Goal: Ask a question: Seek information or help from site administrators or community

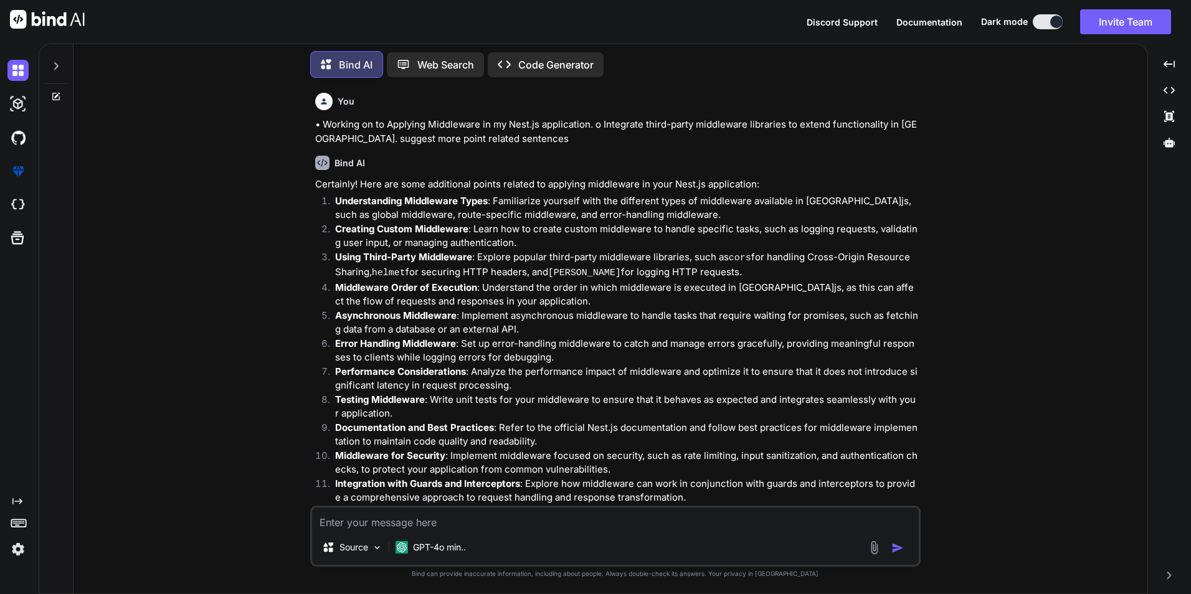
scroll to position [753, 0]
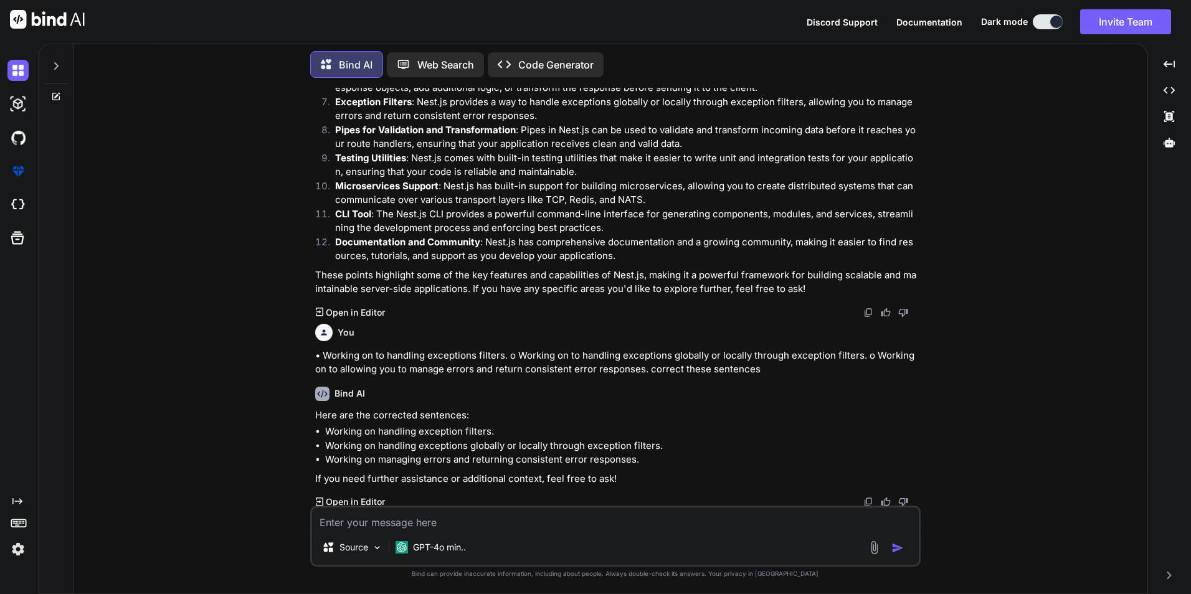
click at [417, 516] on textarea at bounding box center [615, 518] width 606 height 22
type textarea "task list nest related"
click at [894, 546] on img "button" at bounding box center [897, 548] width 12 height 12
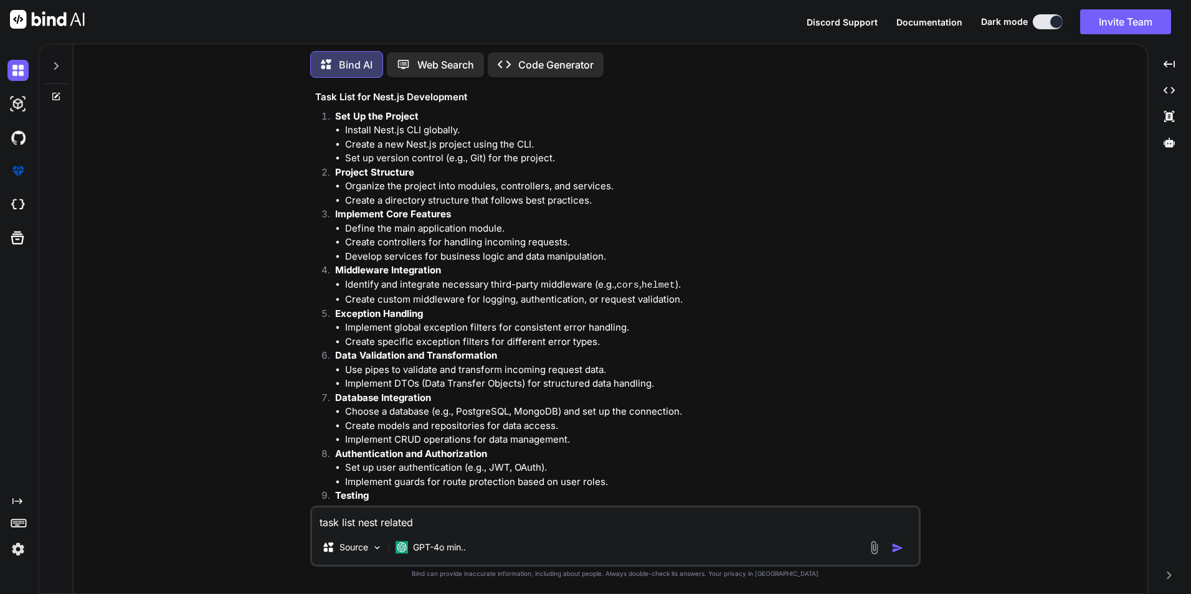
scroll to position [1240, 0]
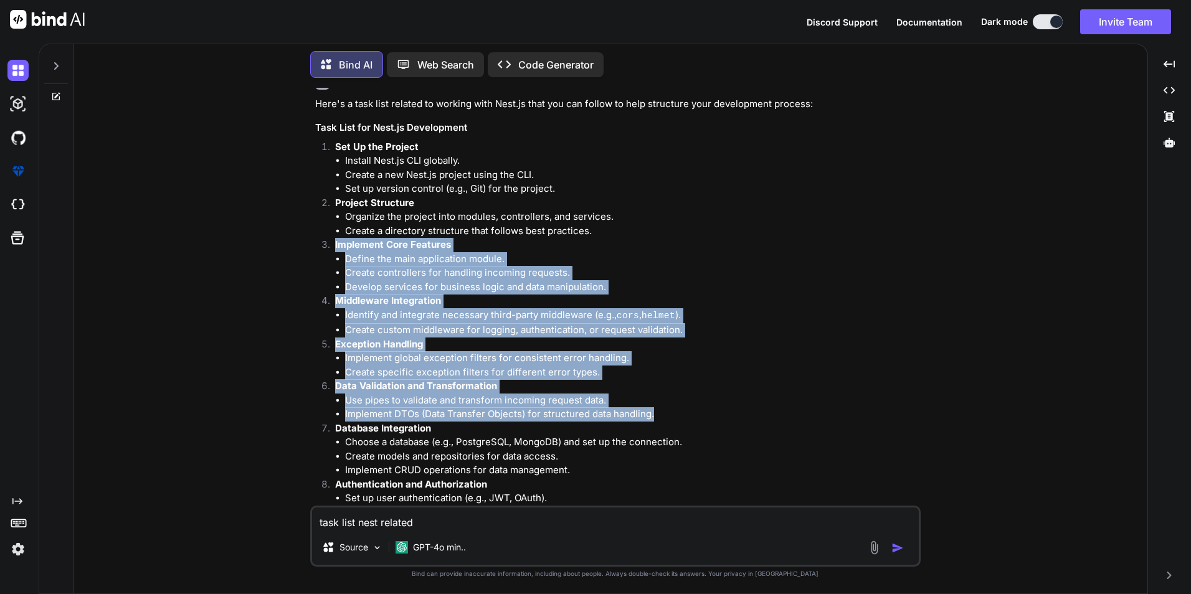
drag, startPoint x: 336, startPoint y: 239, endPoint x: 661, endPoint y: 416, distance: 370.0
click at [661, 416] on ol "Set Up the Project Install Nest.js CLI globally. Create a new Nest.js project u…" at bounding box center [616, 484] width 603 height 688
copy ol "Implement Core Features Define the main application module. Create controllers …"
click at [747, 398] on li "Use pipes to validate and transform incoming request data." at bounding box center [631, 401] width 573 height 14
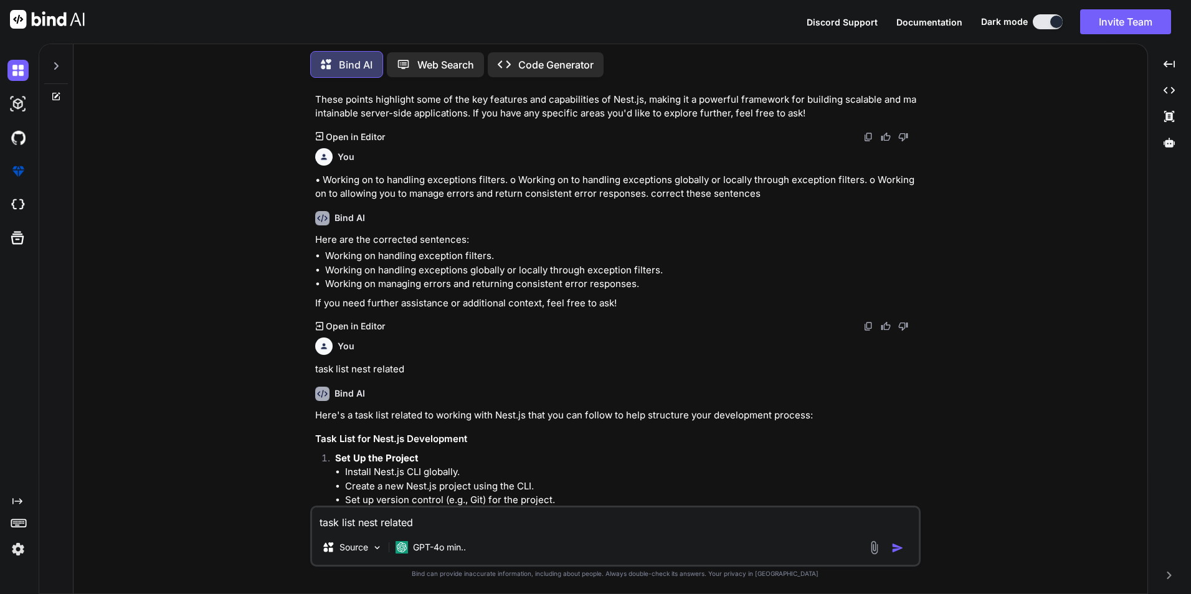
scroll to position [1054, 0]
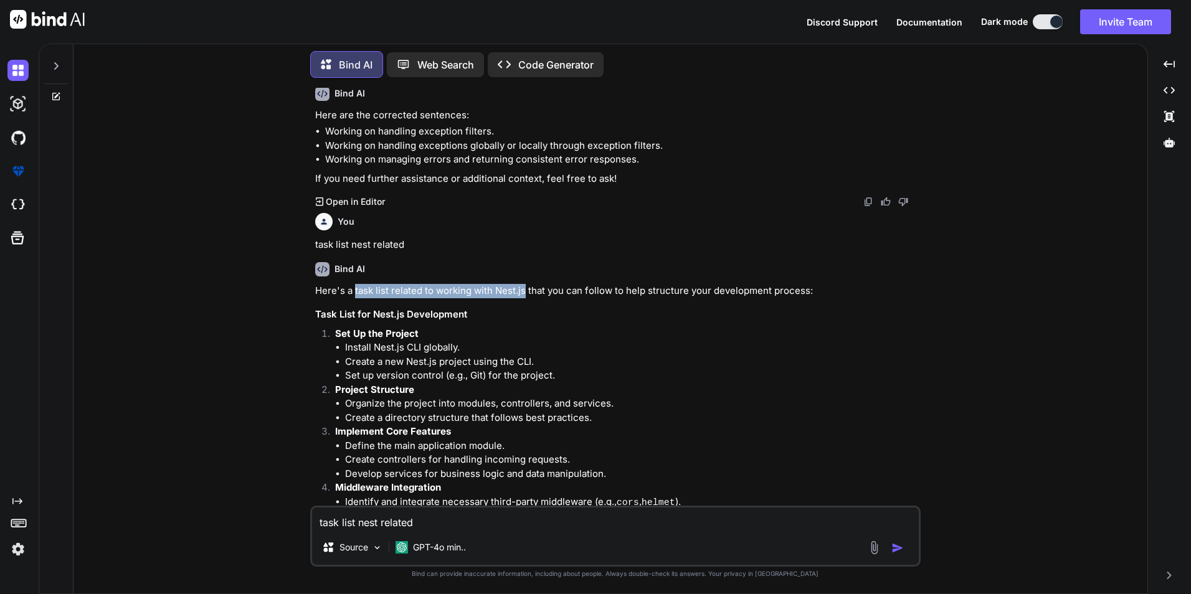
drag, startPoint x: 353, startPoint y: 287, endPoint x: 524, endPoint y: 285, distance: 170.6
click at [524, 285] on p "Here's a task list related to working with Nest.js that you can follow to help …" at bounding box center [616, 291] width 603 height 14
copy p "task list related to working with Nest.js"
click at [367, 517] on textarea "task list nest related" at bounding box center [615, 518] width 606 height 22
paste textarea "task list related to working with Nest.js"
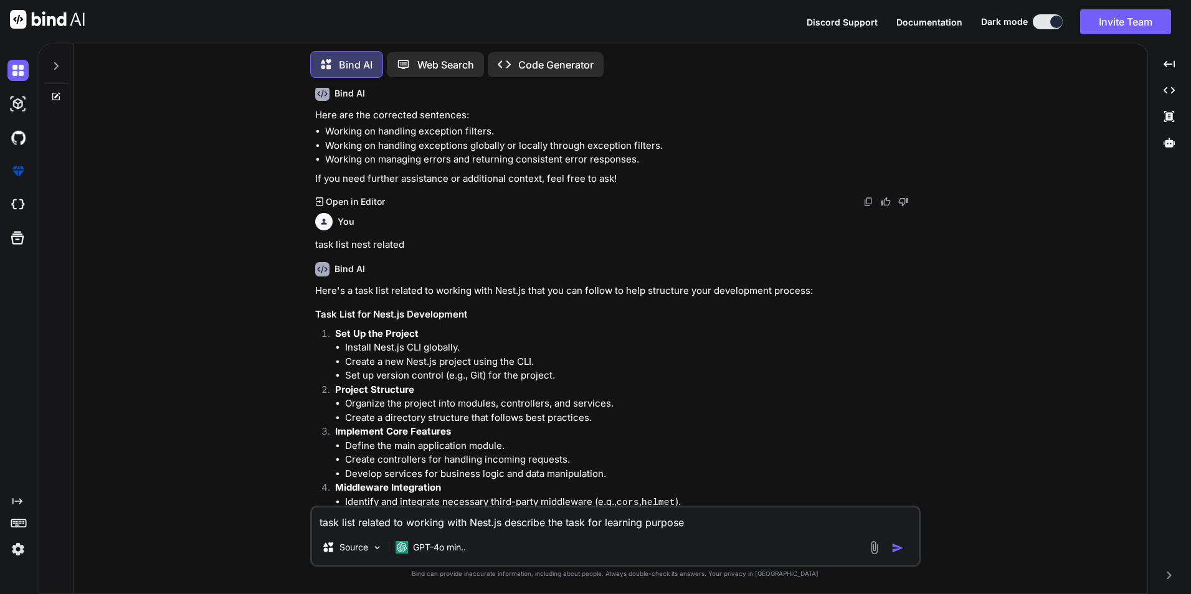
type textarea "task list related to working with Nest.js describe the task for learning purpose"
click at [896, 547] on img "button" at bounding box center [897, 548] width 12 height 12
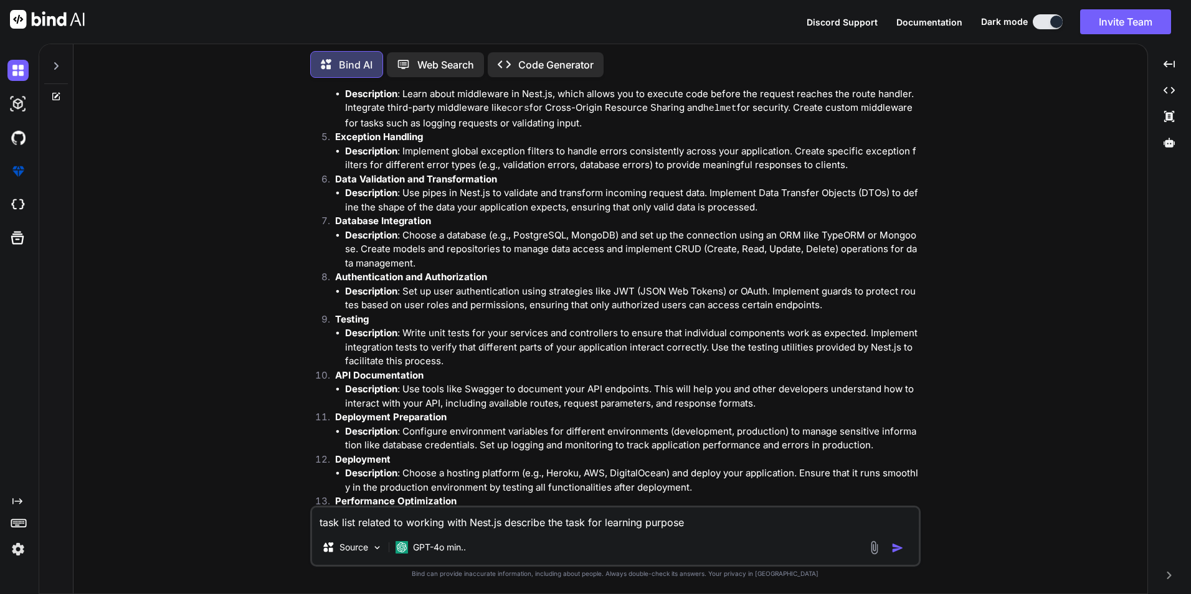
scroll to position [2390, 0]
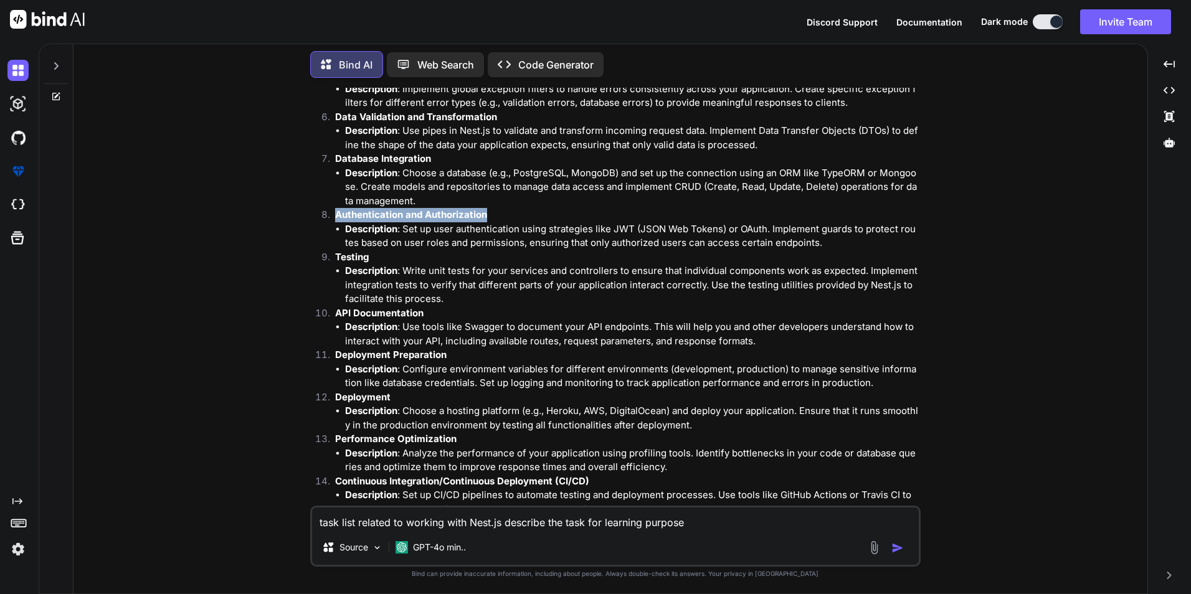
drag, startPoint x: 336, startPoint y: 205, endPoint x: 493, endPoint y: 206, distance: 156.9
click at [493, 208] on p "Authentication and Authorization" at bounding box center [626, 215] width 583 height 14
copy strong "Authentication and Authorization"
drag, startPoint x: 405, startPoint y: 217, endPoint x: 577, endPoint y: 217, distance: 171.9
click at [577, 222] on li "Description : Set up user authentication using strategies like JWT (JSON Web To…" at bounding box center [631, 236] width 573 height 28
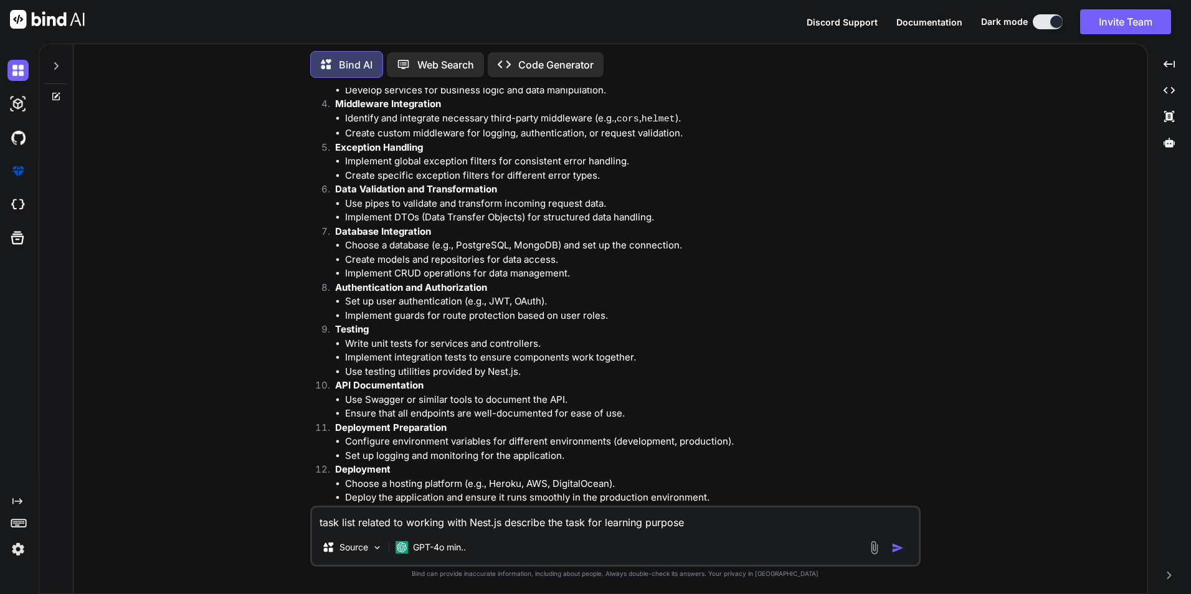
scroll to position [1519, 0]
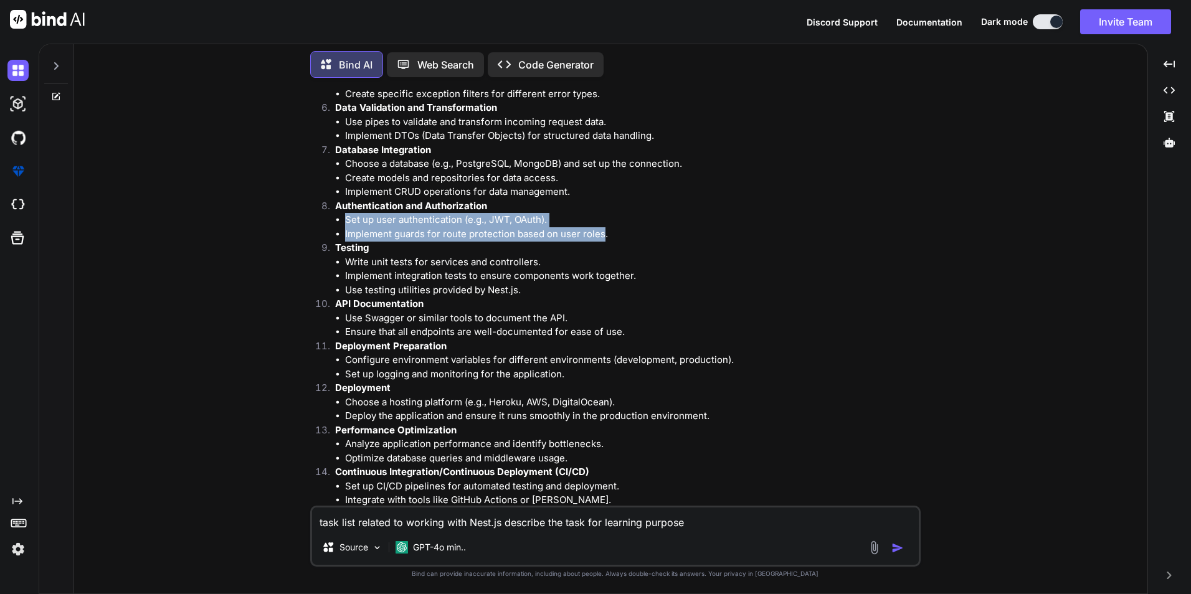
drag, startPoint x: 347, startPoint y: 215, endPoint x: 603, endPoint y: 233, distance: 256.5
click at [603, 233] on ul "Set up user authentication (e.g., JWT, OAuth). Implement guards for route prote…" at bounding box center [626, 227] width 583 height 28
copy ul "Set up user authentication (e.g., JWT, OAuth). Implement guards for route prote…"
click at [405, 524] on textarea "task list related to working with Nest.js describe the task for learning purpose" at bounding box center [615, 518] width 606 height 22
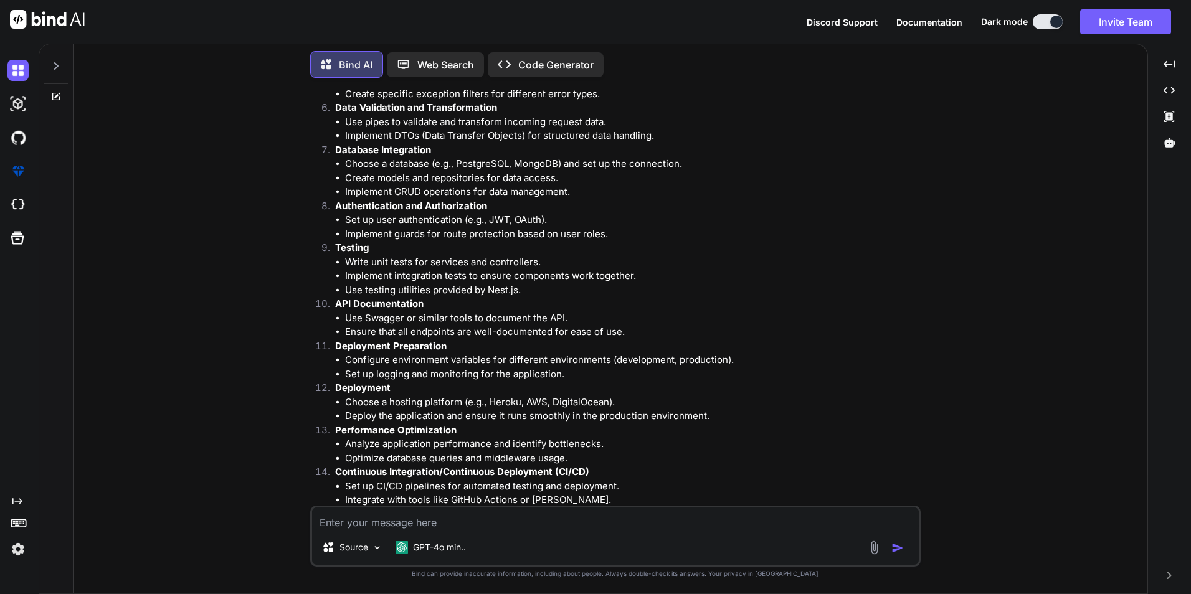
paste textarea "Hi [PERSON_NAME], Find the attached document for Upcoming task list for nest.js."
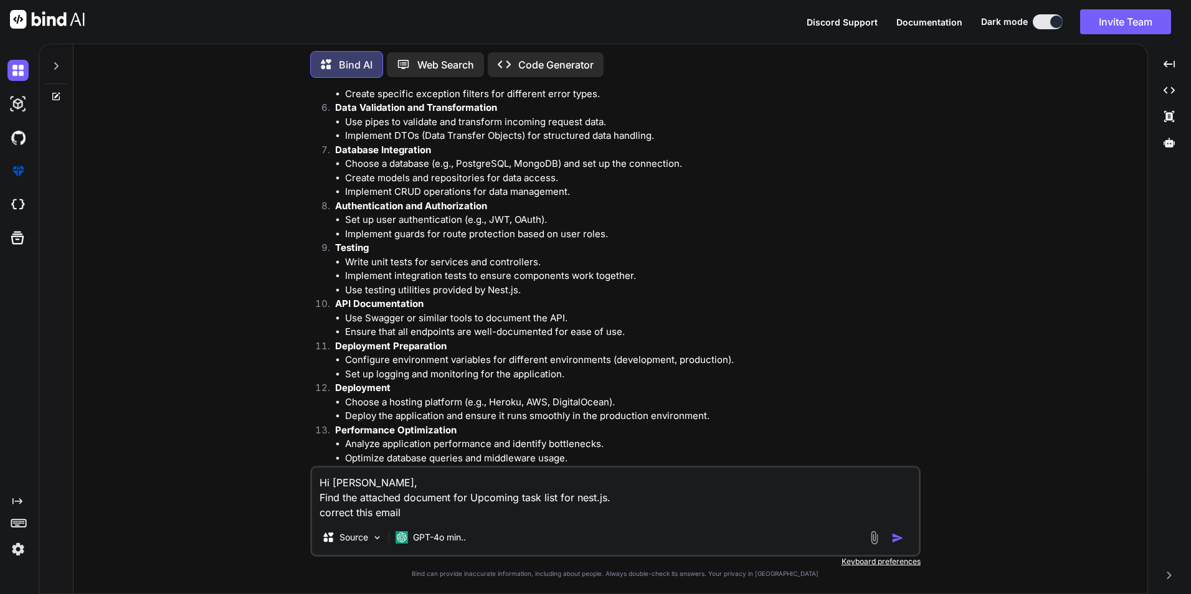
type textarea "Hi [PERSON_NAME], Find the attached document for Upcoming task list for nest.js…"
click at [894, 538] on img "button" at bounding box center [897, 538] width 12 height 12
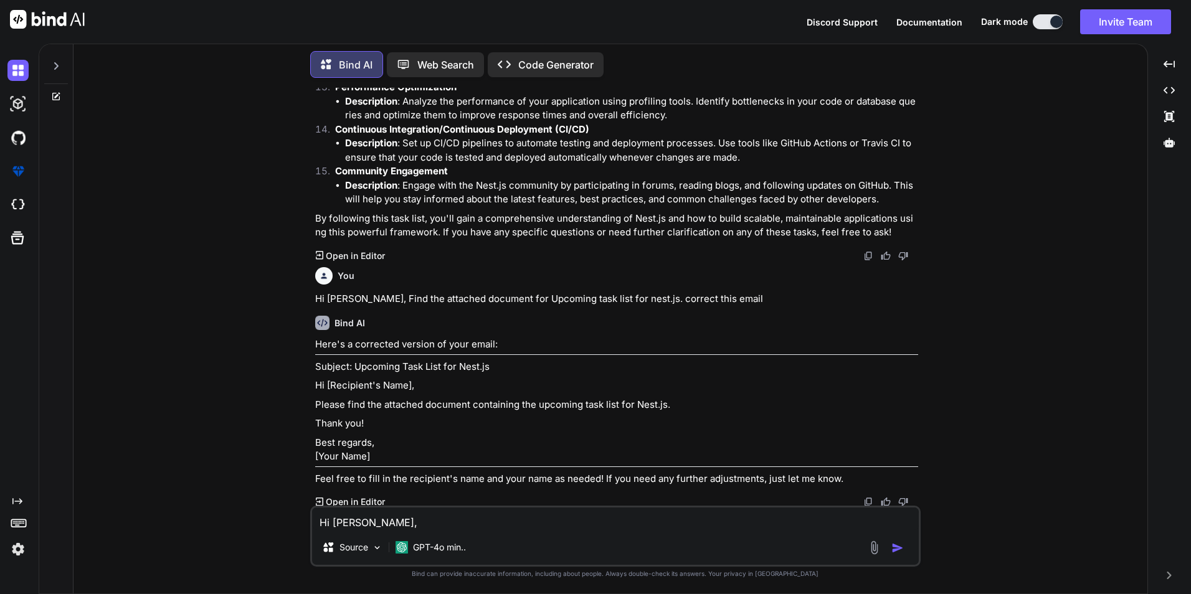
scroll to position [2749, 0]
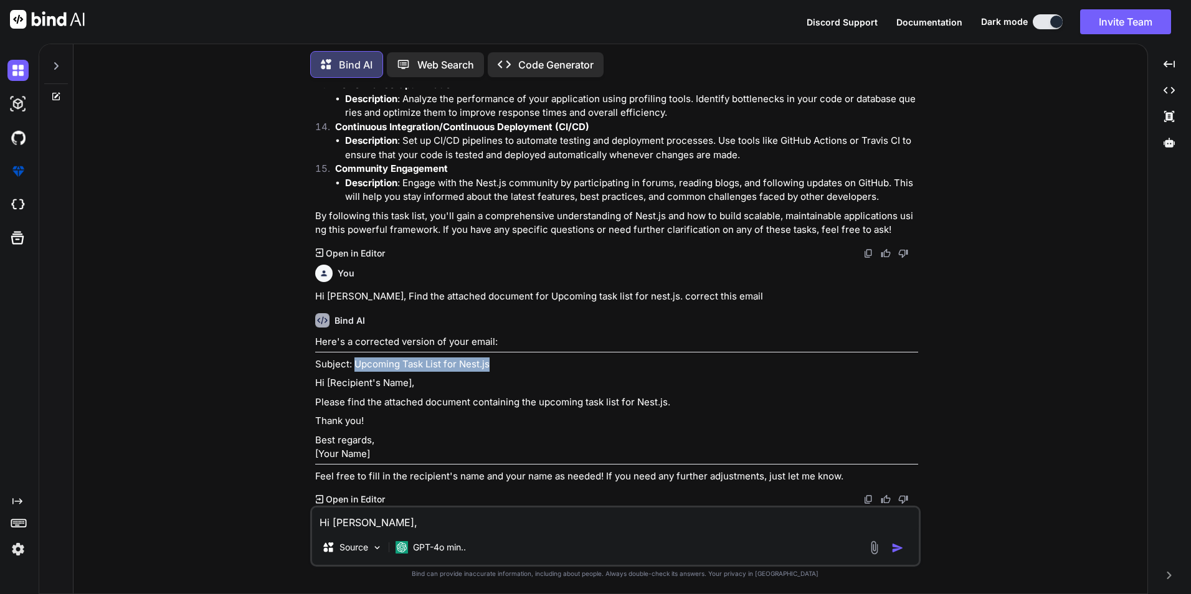
drag, startPoint x: 495, startPoint y: 351, endPoint x: 354, endPoint y: 349, distance: 140.7
click at [354, 357] on p "Subject: Upcoming Task List for Nest.js" at bounding box center [616, 364] width 603 height 14
copy p "Upcoming Task List for Nest.js"
click at [534, 416] on div "Here's a corrected version of your email: Subject: Upcoming Task List for Nest.…" at bounding box center [616, 409] width 603 height 148
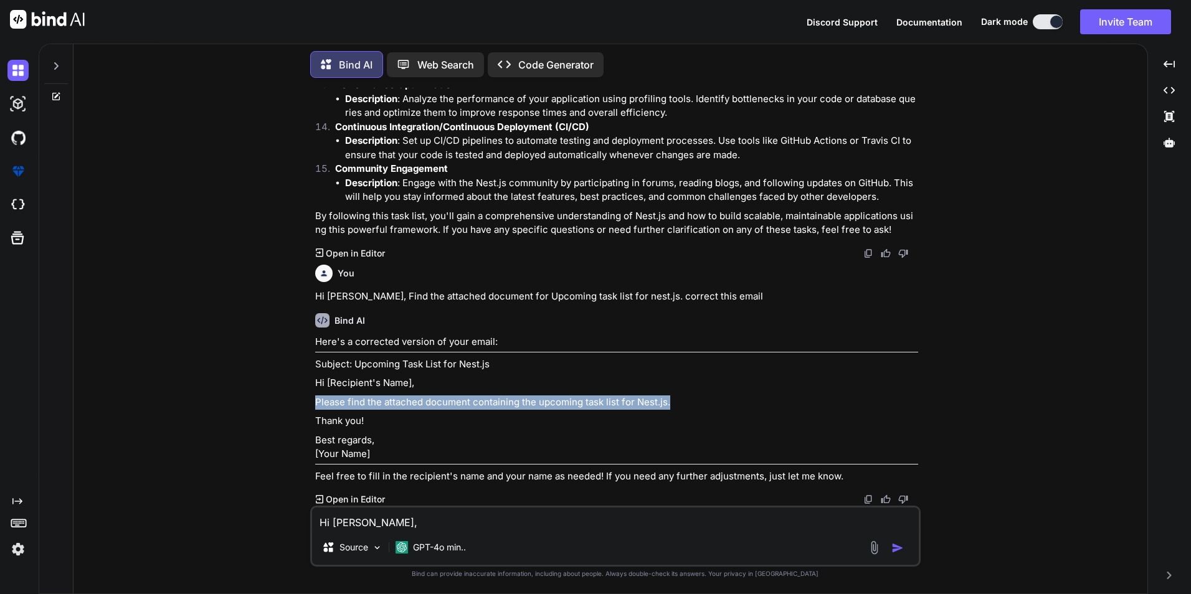
drag, startPoint x: 675, startPoint y: 390, endPoint x: 314, endPoint y: 386, distance: 360.5
click at [315, 395] on p "Please find the attached document containing the upcoming task list for Nest.js." at bounding box center [616, 402] width 603 height 14
copy p "Please find the attached document containing the upcoming task list for Nest.js."
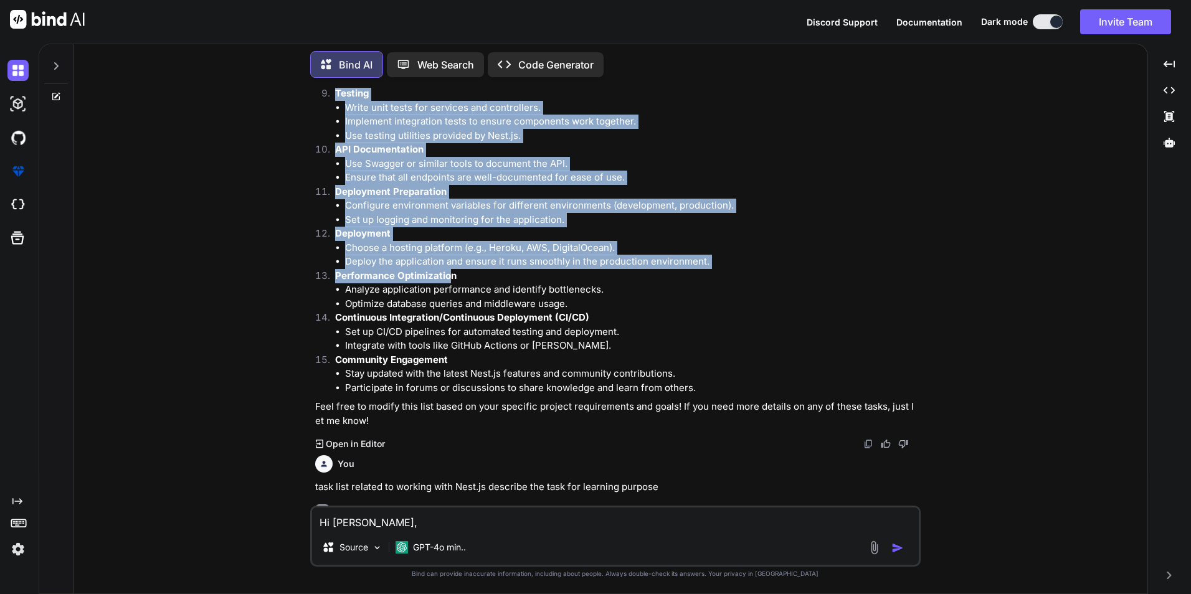
scroll to position [1691, 0]
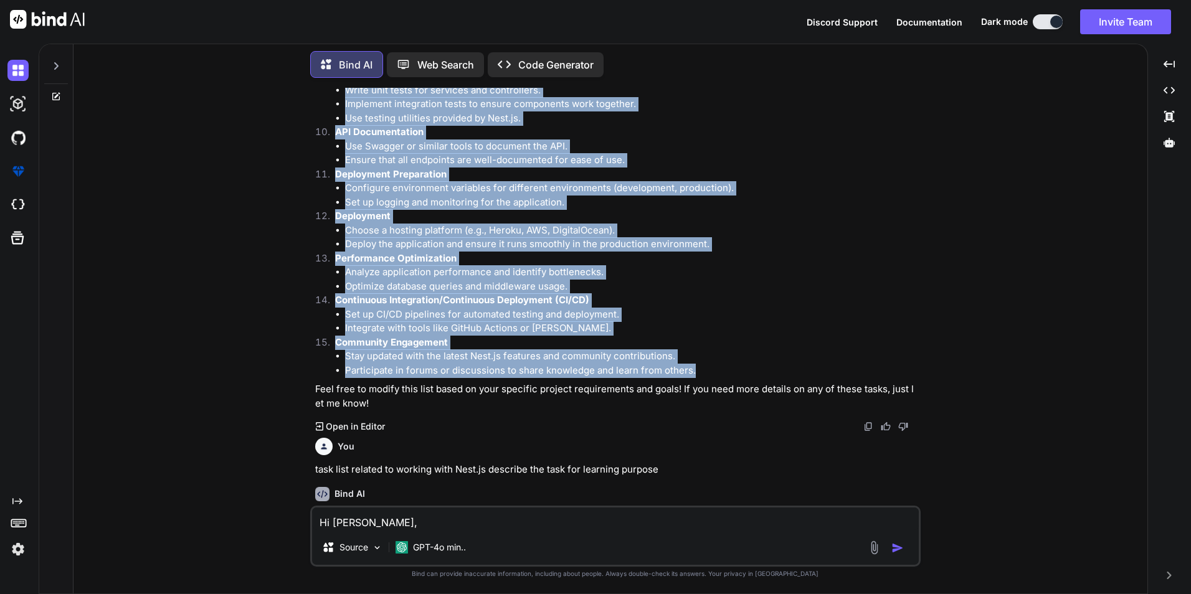
drag, startPoint x: 336, startPoint y: 124, endPoint x: 699, endPoint y: 367, distance: 437.6
click at [699, 367] on ol "Set Up the Project Install Nest.js CLI globally. Create a new Nest.js project u…" at bounding box center [616, 34] width 603 height 688
copy ol "Set Up the Project Install Nest.js CLI globally. Create a new Nest.js project u…"
